Goal: Find specific page/section: Find specific page/section

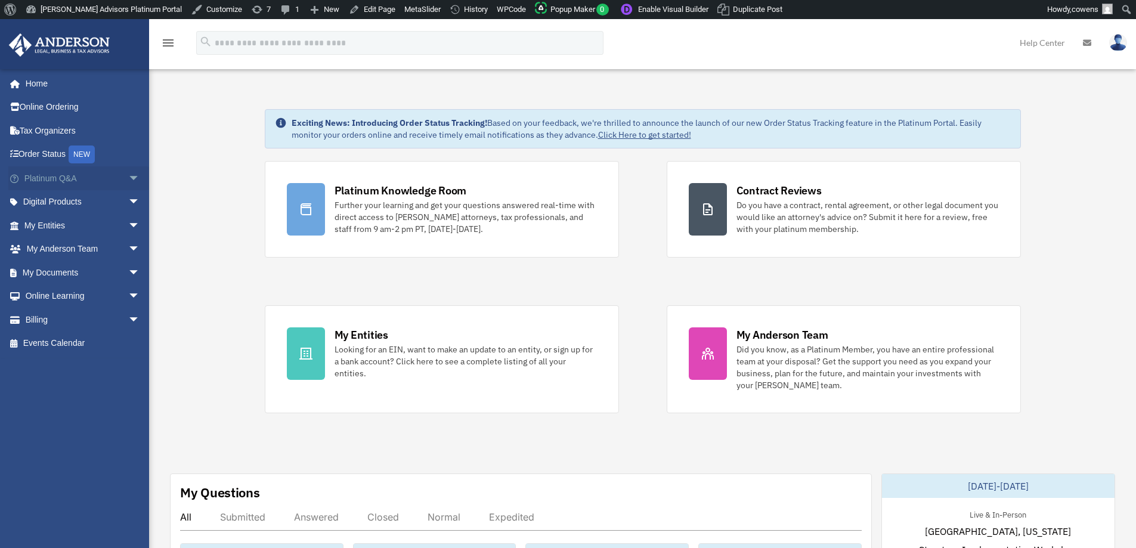
click at [128, 178] on span "arrow_drop_down" at bounding box center [140, 178] width 24 height 24
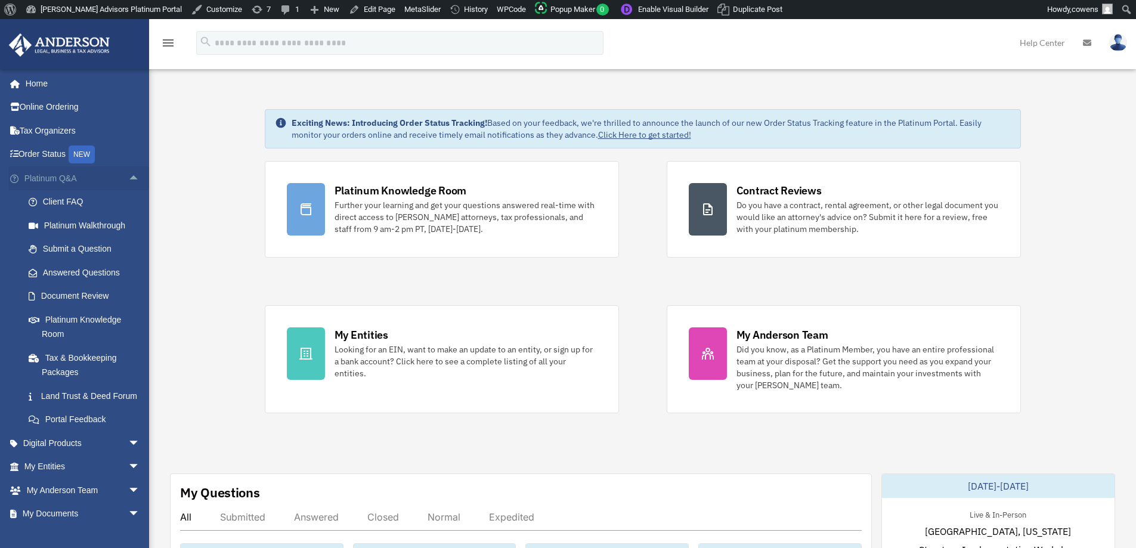
click at [128, 178] on span "arrow_drop_up" at bounding box center [140, 178] width 24 height 24
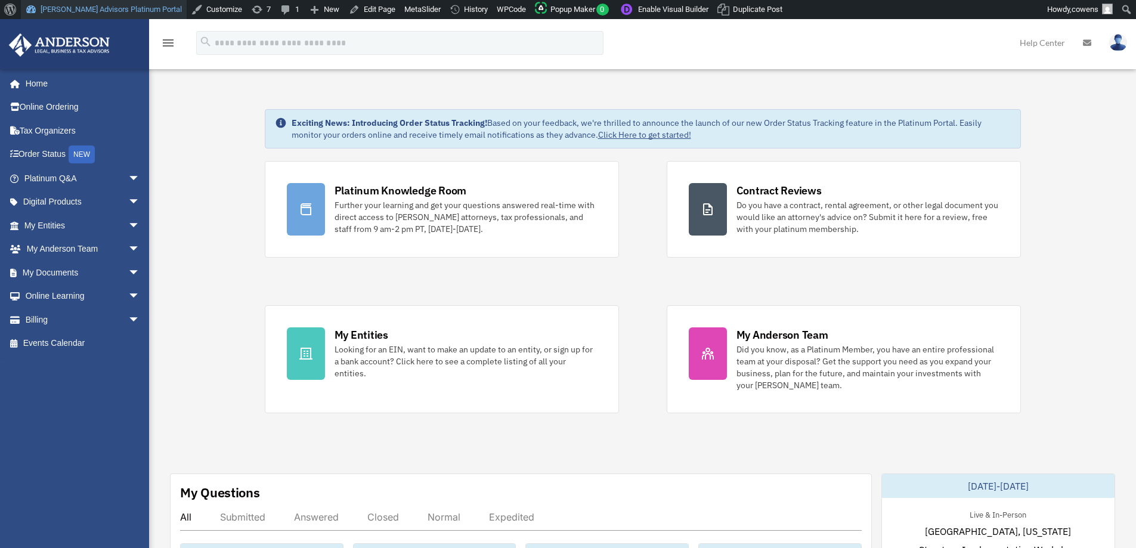
click at [113, 5] on link "[PERSON_NAME] Advisors Platinum Portal" at bounding box center [104, 9] width 166 height 19
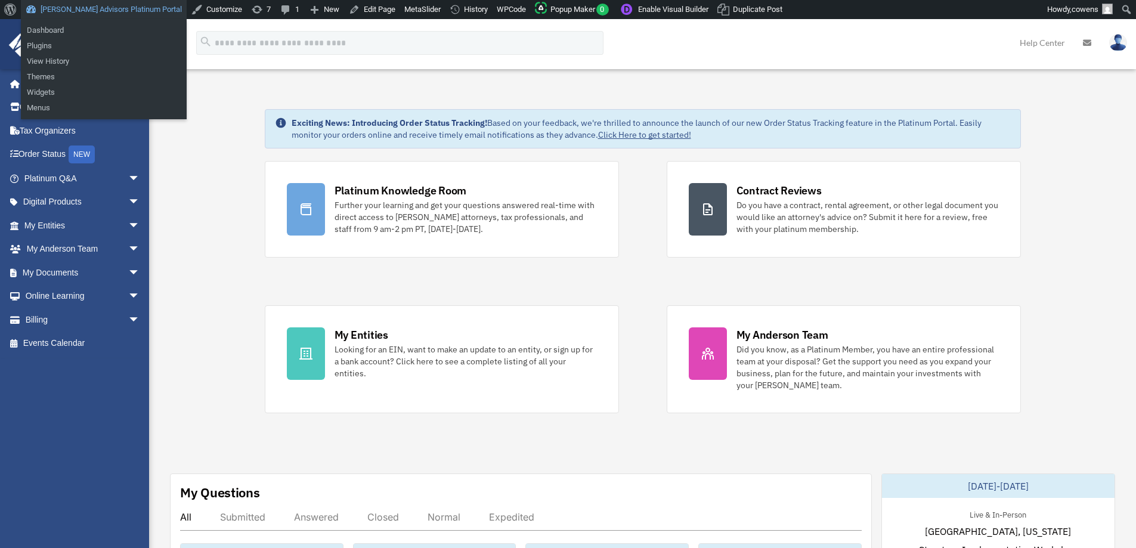
click at [72, 9] on link "[PERSON_NAME] Advisors Platinum Portal" at bounding box center [104, 9] width 166 height 19
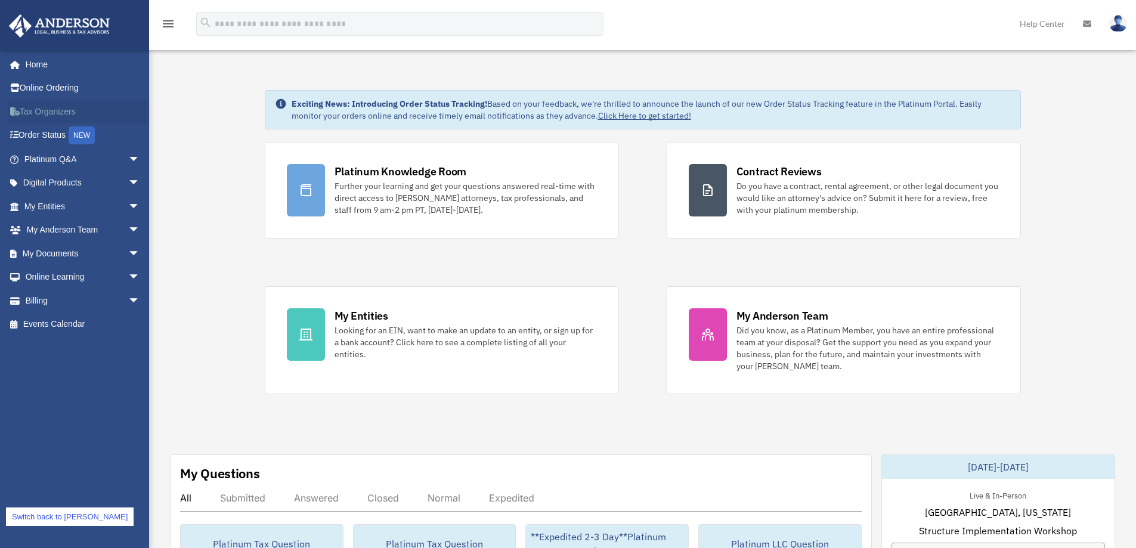
click at [51, 107] on link "Tax Organizers" at bounding box center [83, 112] width 150 height 24
